Goal: Find contact information: Find contact information

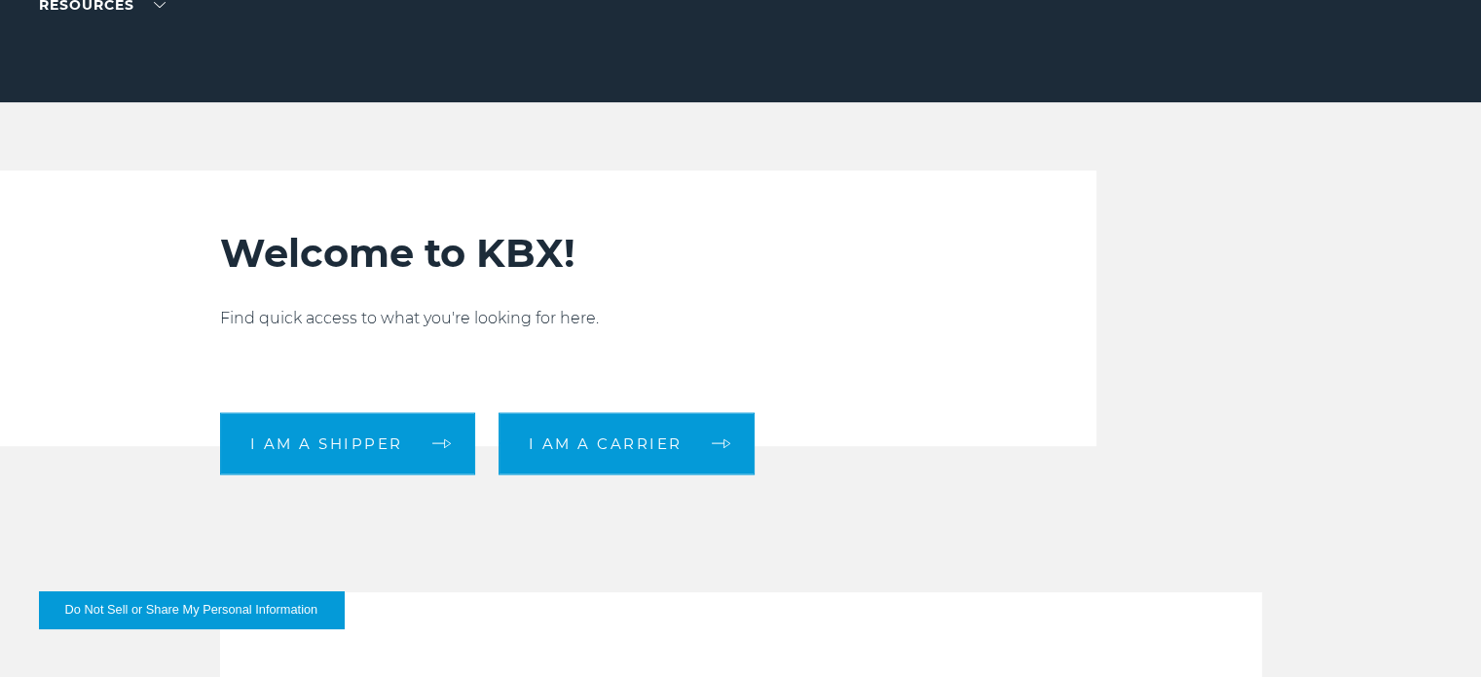
scroll to position [389, 0]
